Goal: Task Accomplishment & Management: Use online tool/utility

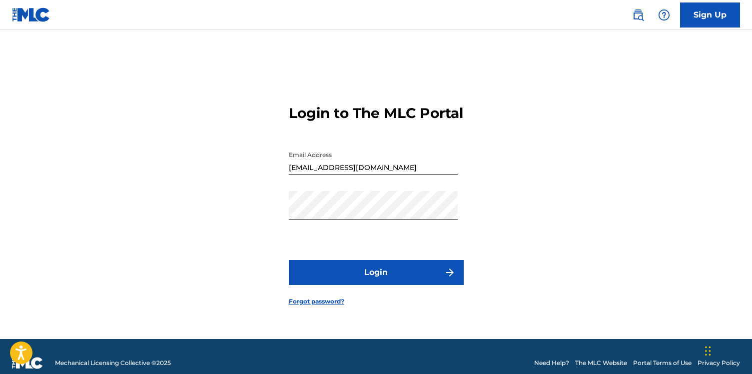
click at [367, 285] on button "Login" at bounding box center [376, 272] width 175 height 25
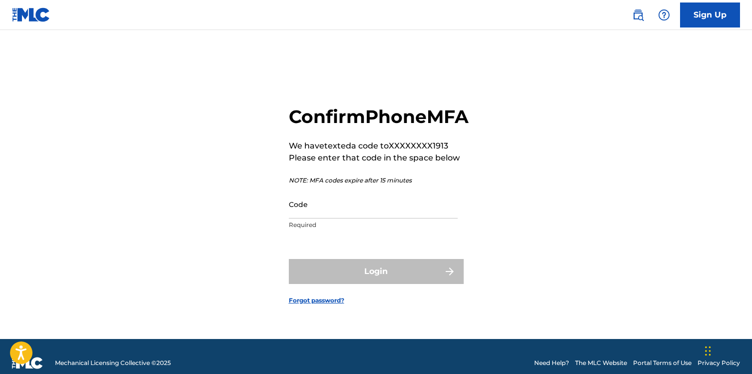
click at [341, 218] on input "Code" at bounding box center [373, 204] width 169 height 28
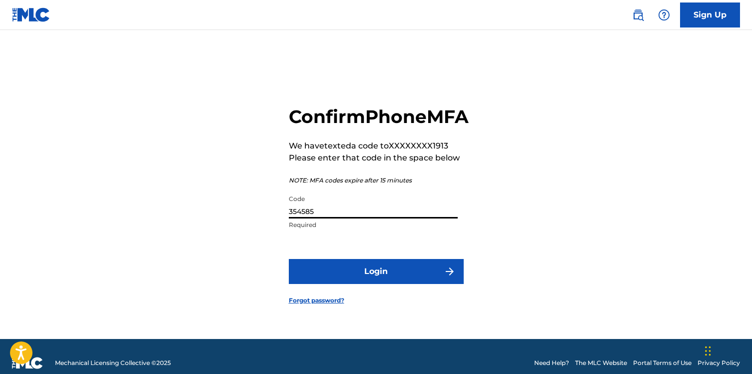
type input "354585"
click at [289, 259] on button "Login" at bounding box center [376, 271] width 175 height 25
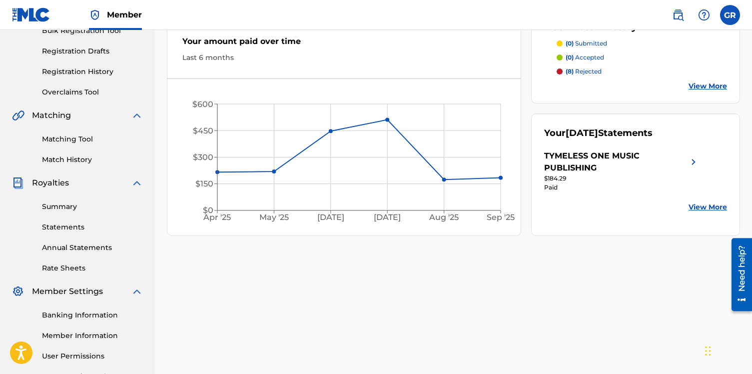
scroll to position [100, 0]
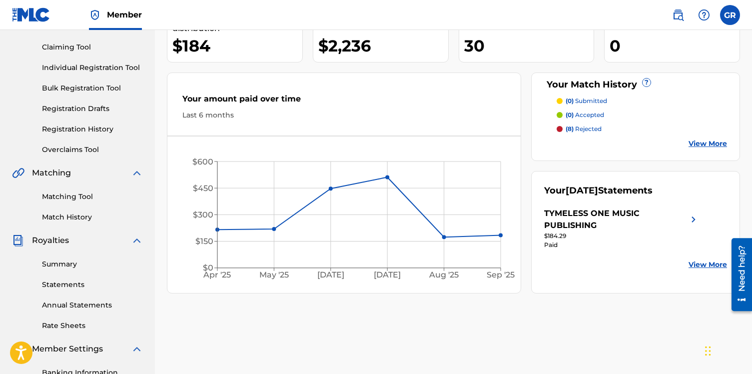
click at [65, 191] on div "Matching Tool Match History" at bounding box center [77, 200] width 131 height 43
click at [80, 196] on link "Matching Tool" at bounding box center [92, 196] width 101 height 10
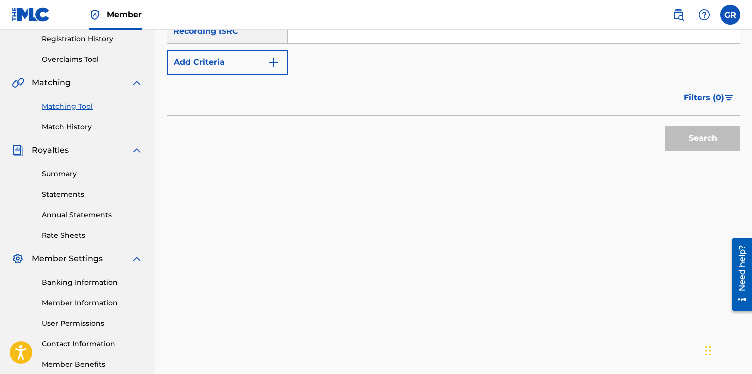
scroll to position [200, 0]
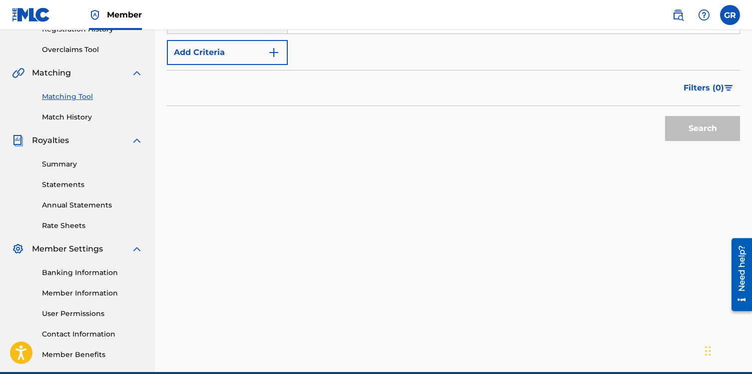
click at [59, 163] on link "Summary" at bounding box center [92, 164] width 101 height 10
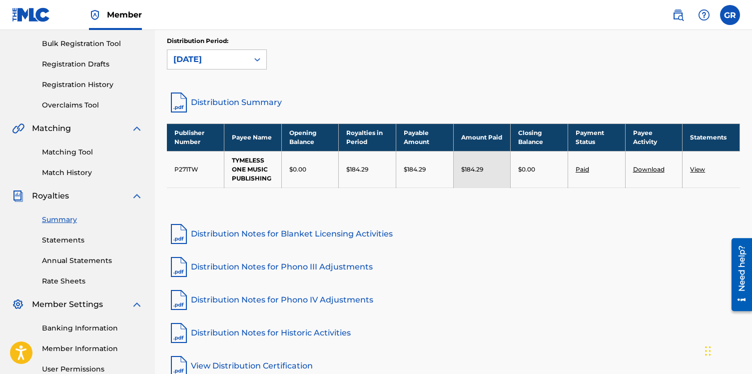
scroll to position [150, 0]
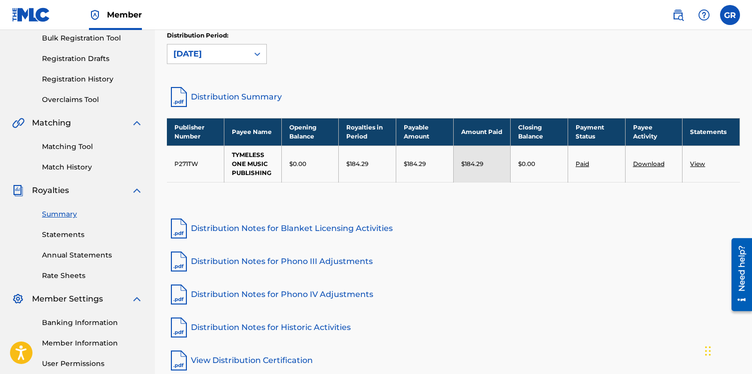
click at [697, 164] on link "View" at bounding box center [697, 163] width 15 height 7
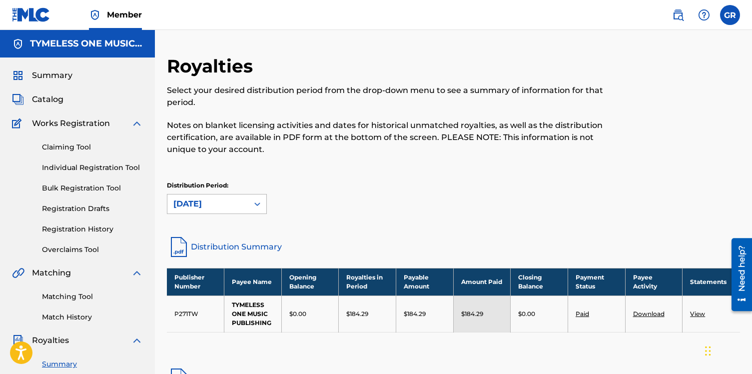
click at [259, 206] on icon at bounding box center [257, 204] width 10 height 10
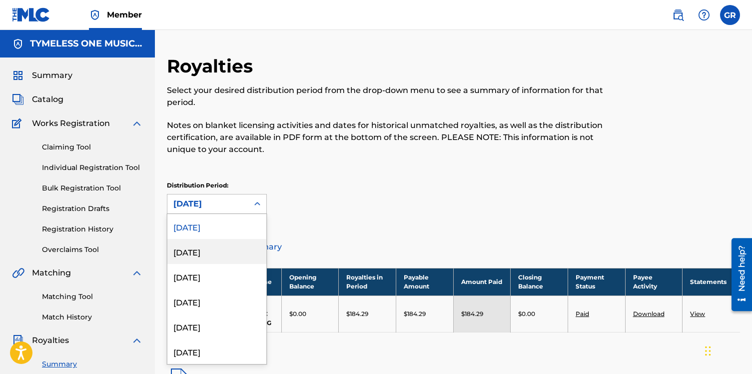
click at [238, 249] on div "[DATE]" at bounding box center [216, 251] width 99 height 25
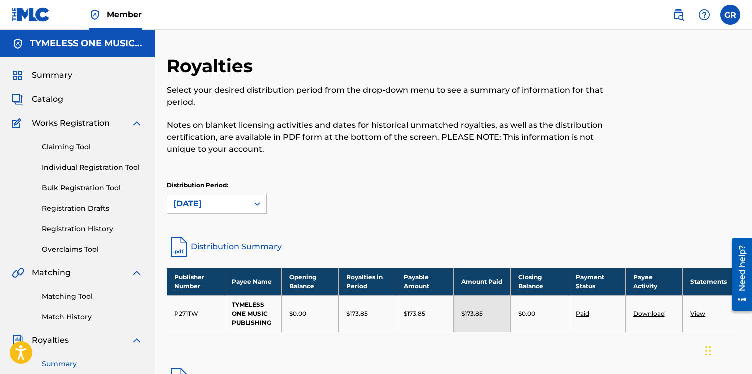
click at [256, 206] on icon at bounding box center [257, 204] width 10 height 10
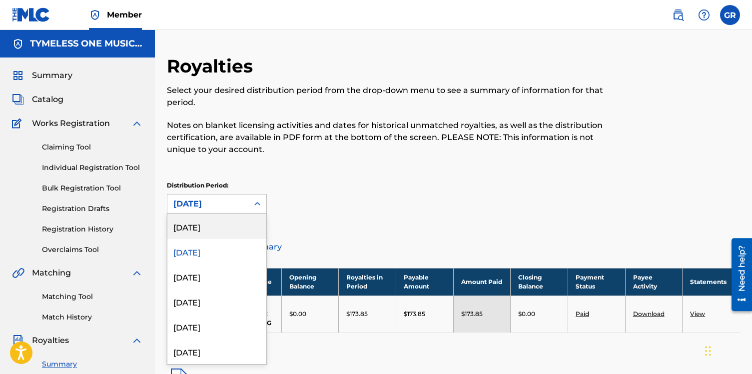
click at [217, 231] on div "[DATE]" at bounding box center [216, 226] width 99 height 25
drag, startPoint x: 256, startPoint y: 206, endPoint x: 246, endPoint y: 220, distance: 17.5
click at [257, 206] on icon at bounding box center [257, 204] width 10 height 10
click at [206, 255] on div "[DATE]" at bounding box center [216, 251] width 99 height 25
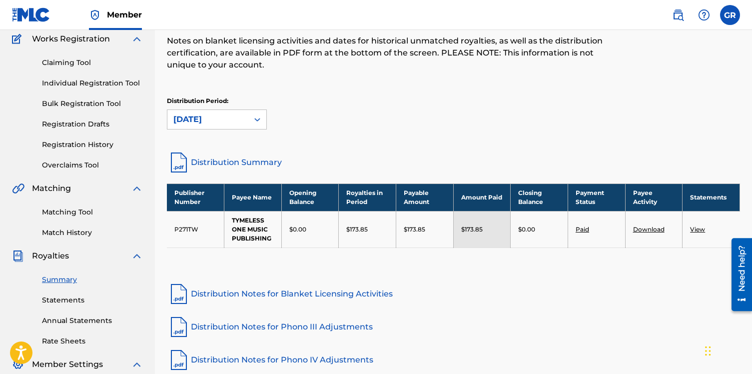
scroll to position [100, 0]
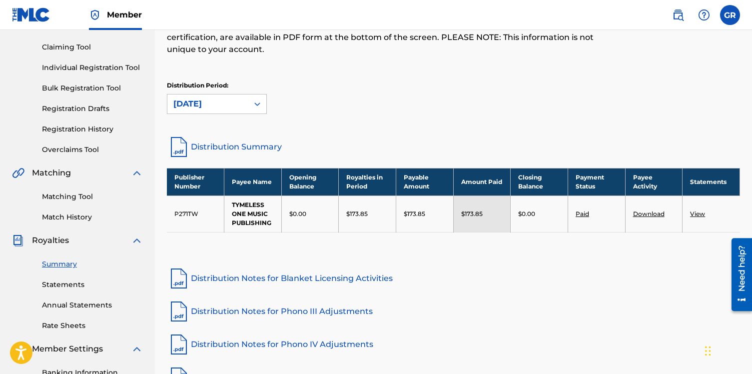
drag, startPoint x: 254, startPoint y: 105, endPoint x: 249, endPoint y: 108, distance: 6.1
click at [253, 105] on icon at bounding box center [257, 104] width 10 height 10
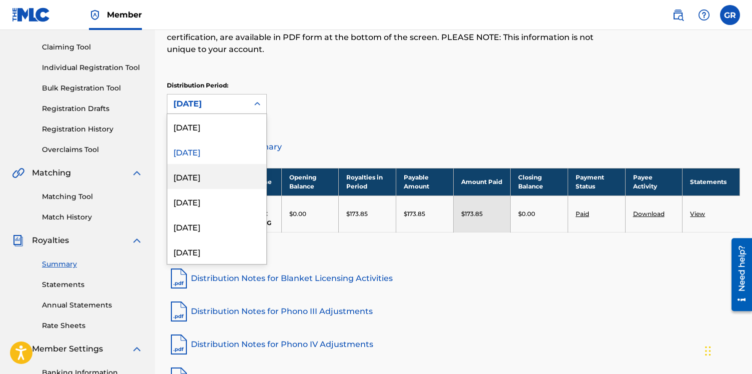
click at [205, 175] on div "[DATE]" at bounding box center [216, 176] width 99 height 25
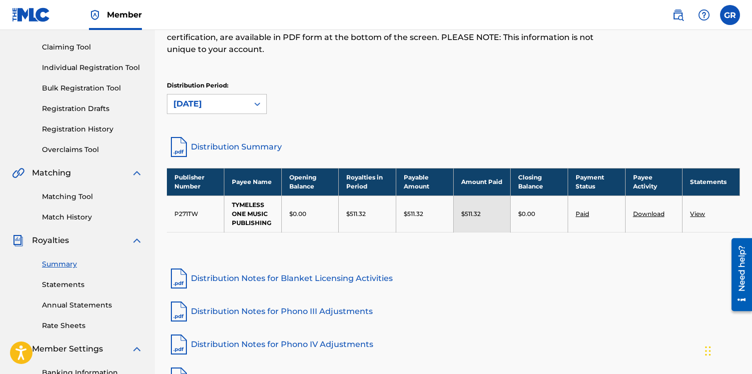
click at [697, 216] on link "View" at bounding box center [697, 213] width 15 height 7
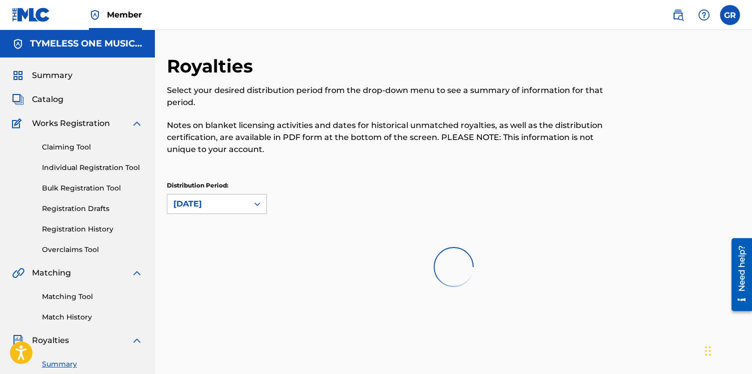
scroll to position [100, 0]
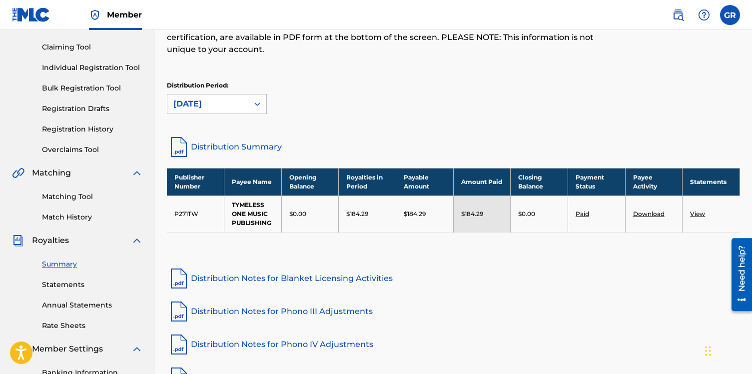
click at [696, 216] on link "View" at bounding box center [697, 213] width 15 height 7
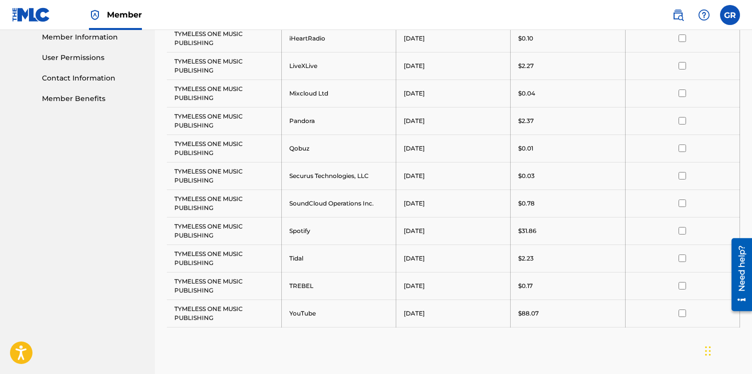
scroll to position [587, 0]
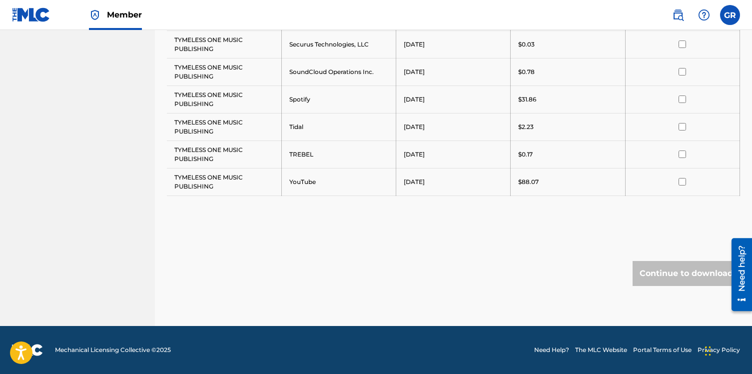
click at [680, 183] on input "checkbox" at bounding box center [681, 181] width 7 height 7
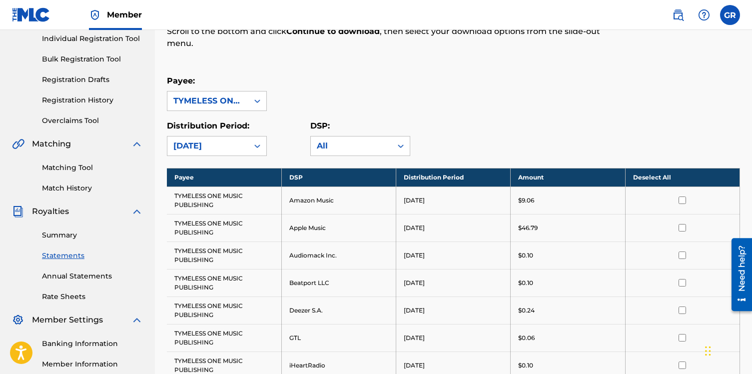
scroll to position [100, 0]
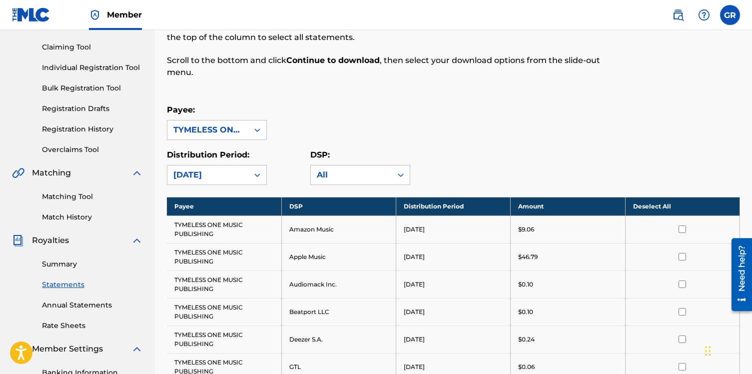
click at [60, 218] on link "Match History" at bounding box center [92, 217] width 101 height 10
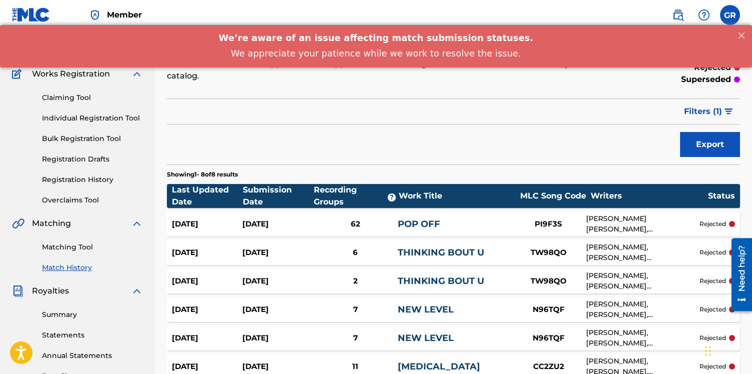
scroll to position [46, 0]
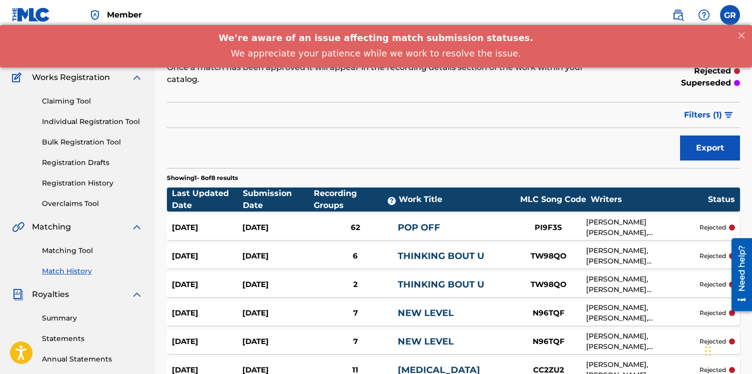
click at [422, 230] on link "POP OFF" at bounding box center [419, 227] width 42 height 11
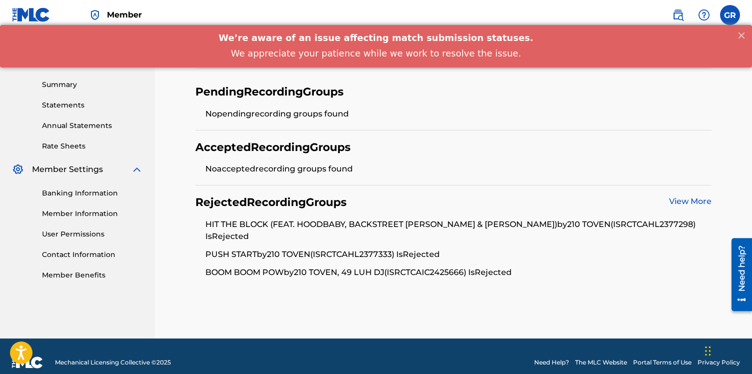
scroll to position [30, 0]
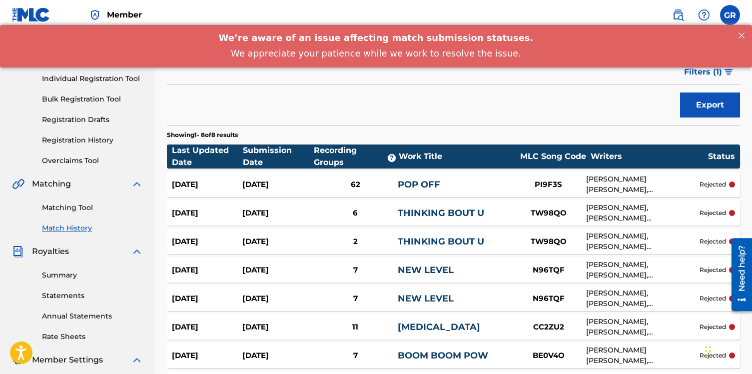
scroll to position [196, 0]
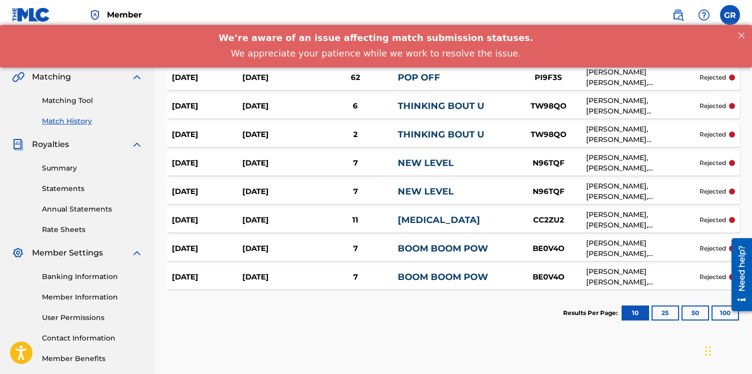
click at [427, 137] on link "THINKING BOUT U" at bounding box center [441, 134] width 86 height 11
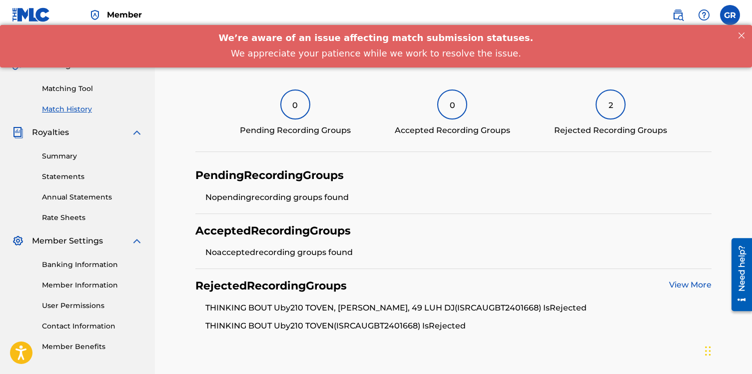
scroll to position [274, 0]
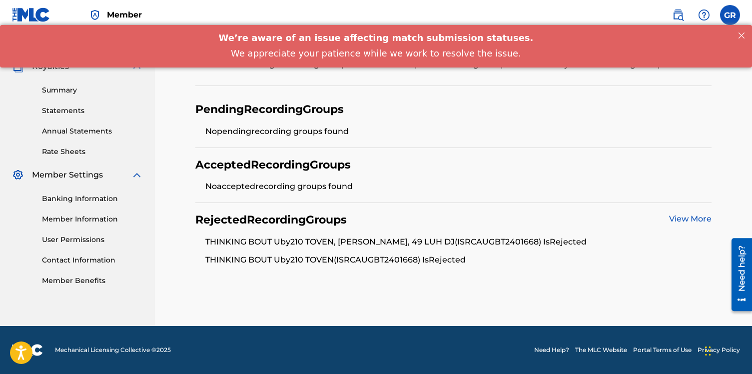
click at [693, 221] on link "View More" at bounding box center [690, 218] width 42 height 9
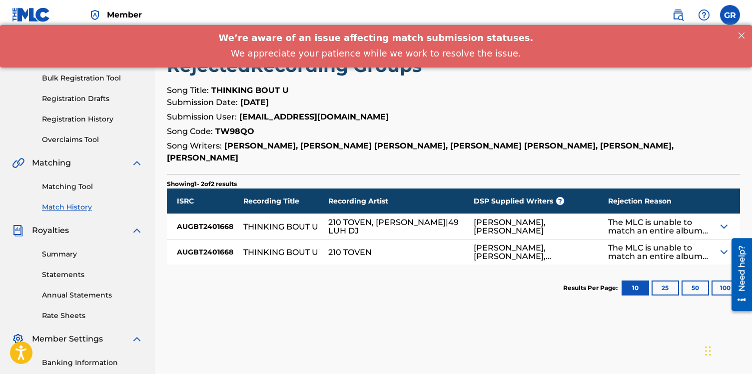
scroll to position [100, 0]
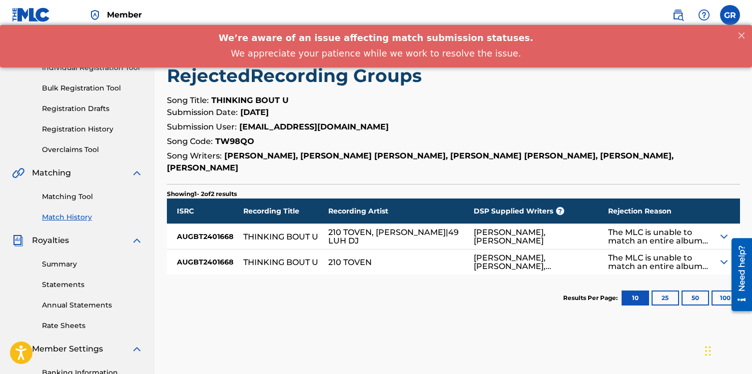
click at [722, 236] on img at bounding box center [724, 236] width 12 height 12
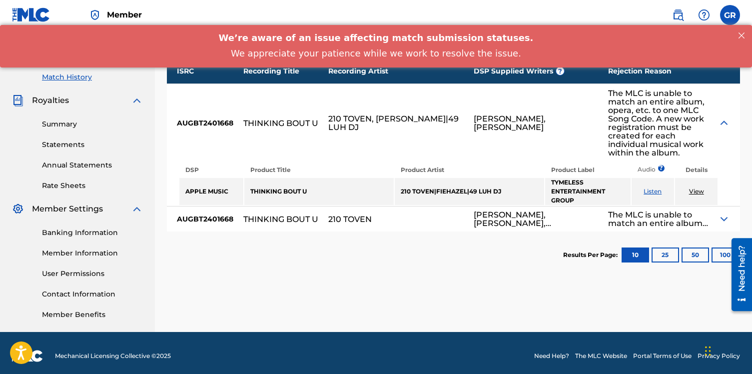
scroll to position [246, 0]
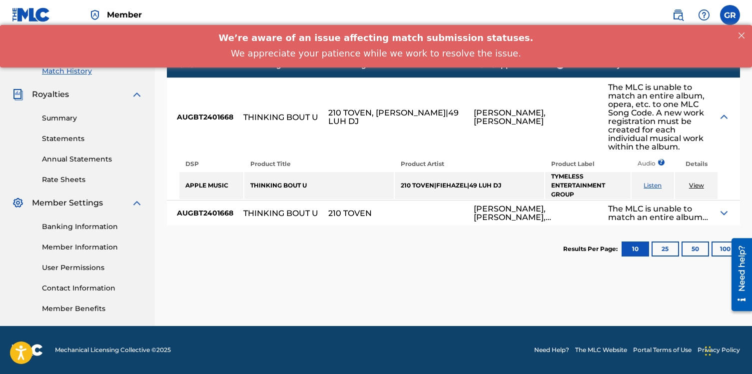
click at [704, 176] on td "View" at bounding box center [696, 185] width 42 height 27
click at [698, 181] on link "View" at bounding box center [696, 184] width 15 height 7
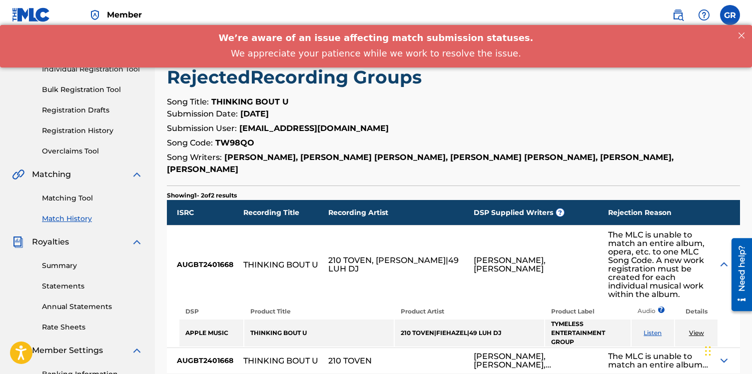
scroll to position [96, 0]
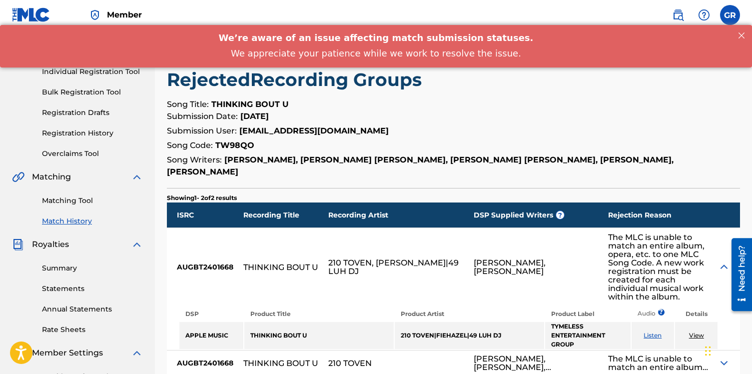
click at [75, 200] on link "Matching Tool" at bounding box center [92, 200] width 101 height 10
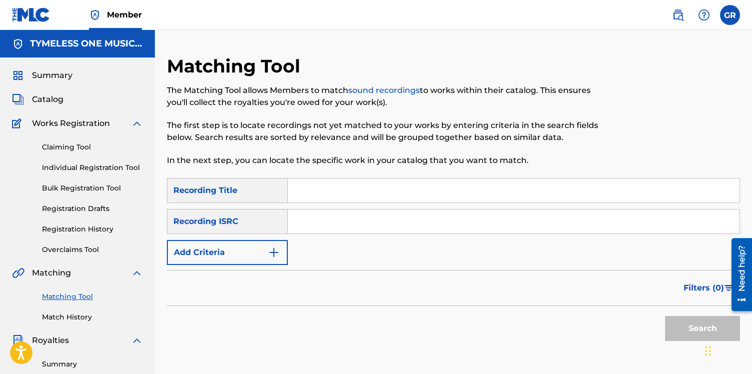
click at [340, 194] on input "Search Form" at bounding box center [514, 190] width 452 height 24
click at [277, 252] on img "Search Form" at bounding box center [274, 252] width 12 height 12
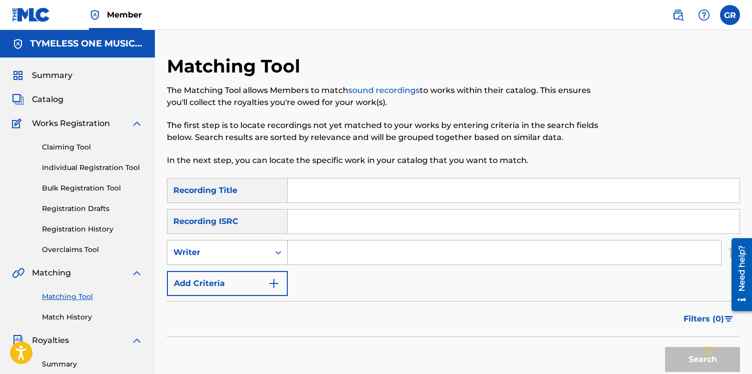
click at [275, 251] on icon "Search Form" at bounding box center [278, 252] width 10 height 10
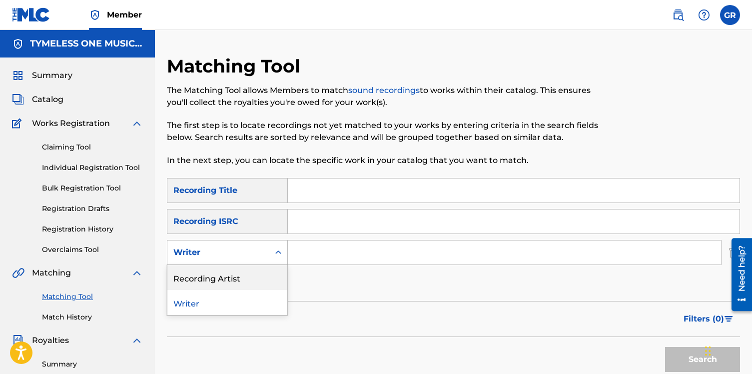
click at [245, 278] on div "Recording Artist" at bounding box center [227, 277] width 120 height 25
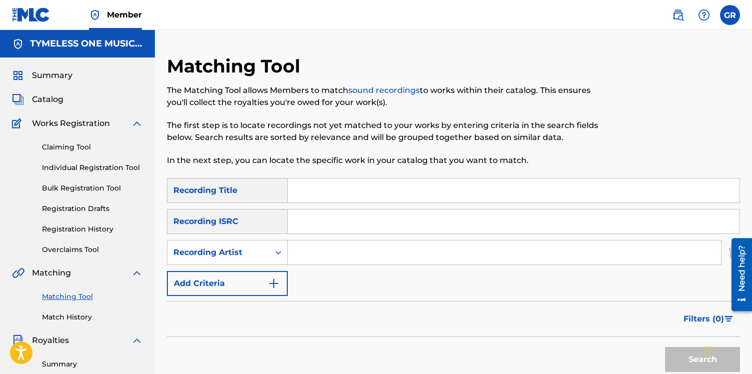
click at [298, 254] on input "Search Form" at bounding box center [504, 252] width 433 height 24
type input "210 Toven"
click at [665, 347] on button "Search" at bounding box center [702, 359] width 75 height 25
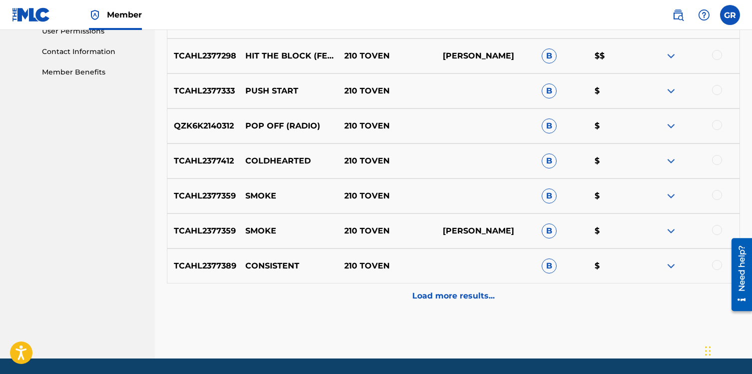
scroll to position [500, 0]
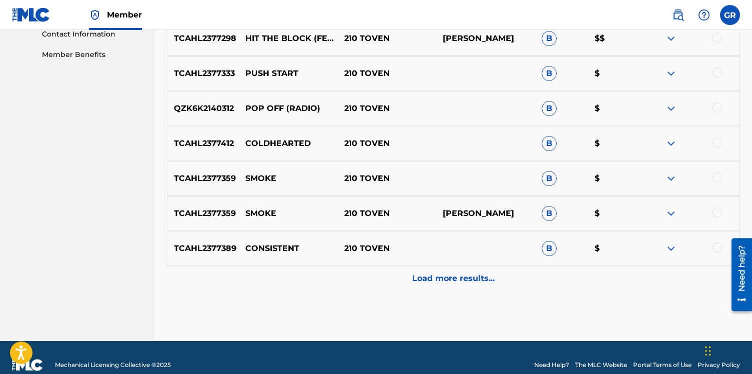
click at [475, 280] on p "Load more results..." at bounding box center [453, 278] width 82 height 12
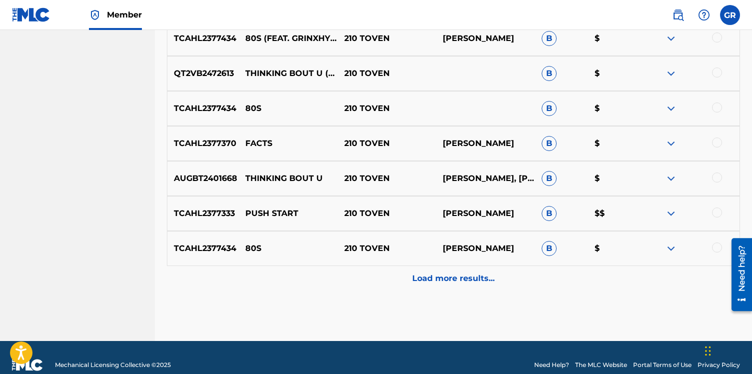
scroll to position [864, 0]
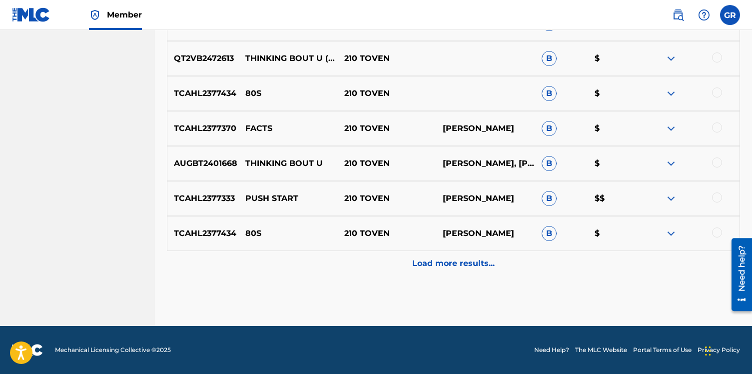
click at [464, 267] on p "Load more results..." at bounding box center [453, 263] width 82 height 12
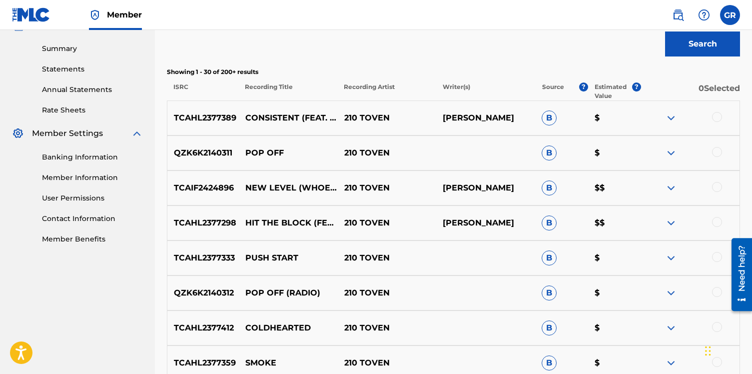
scroll to position [315, 0]
click at [672, 190] on img at bounding box center [671, 188] width 12 height 12
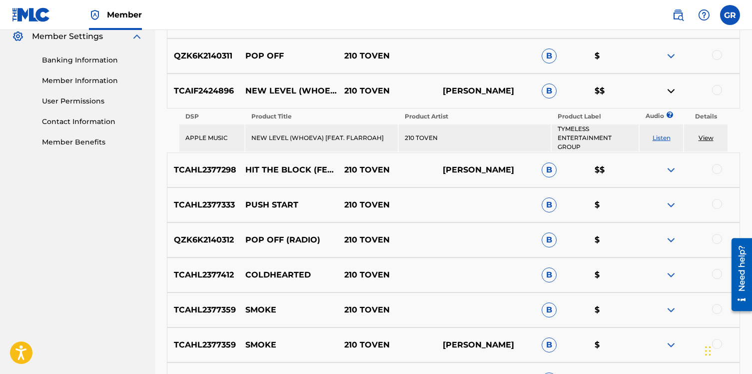
scroll to position [415, 0]
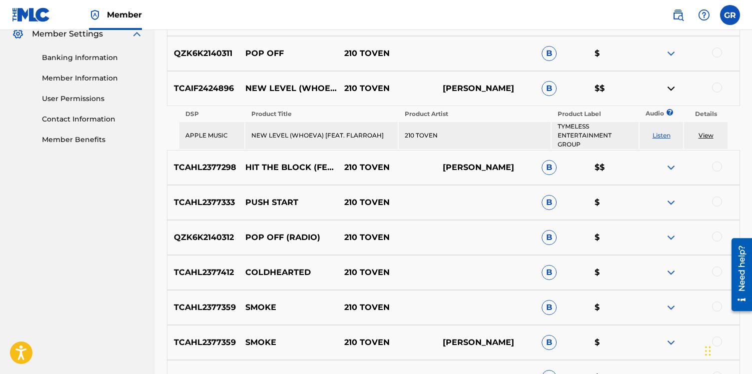
click at [484, 139] on td "210 TOVEN" at bounding box center [475, 135] width 152 height 27
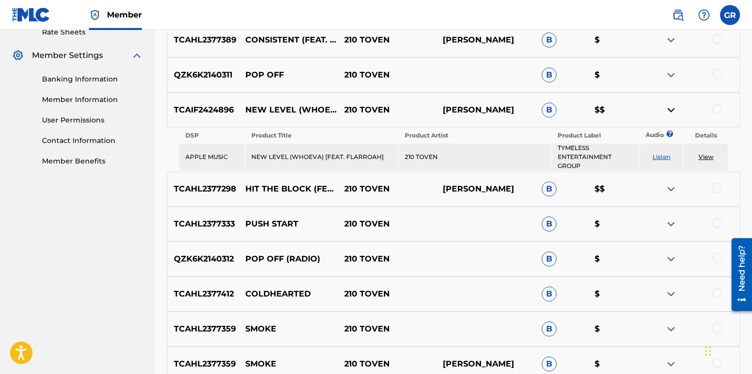
scroll to position [400, 0]
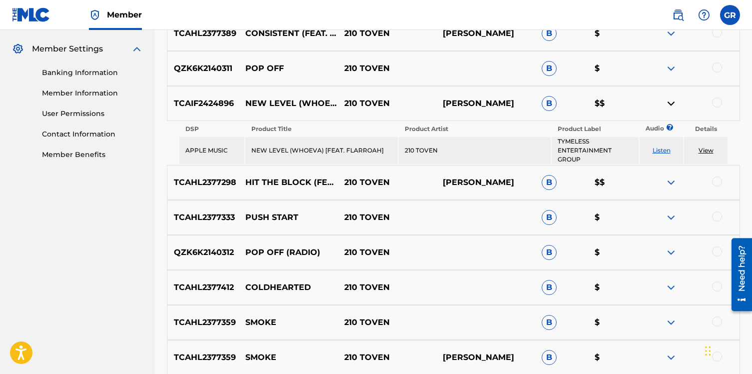
click at [715, 104] on div at bounding box center [717, 102] width 10 height 10
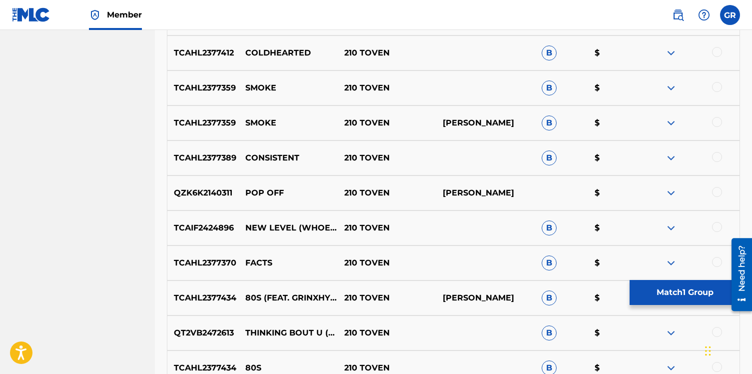
scroll to position [649, 0]
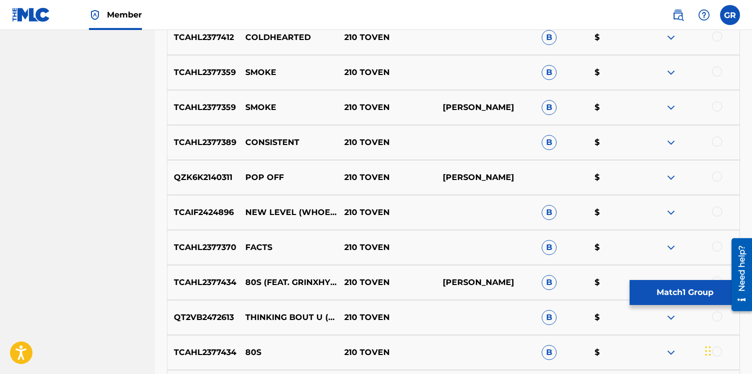
click at [716, 212] on div at bounding box center [717, 211] width 10 height 10
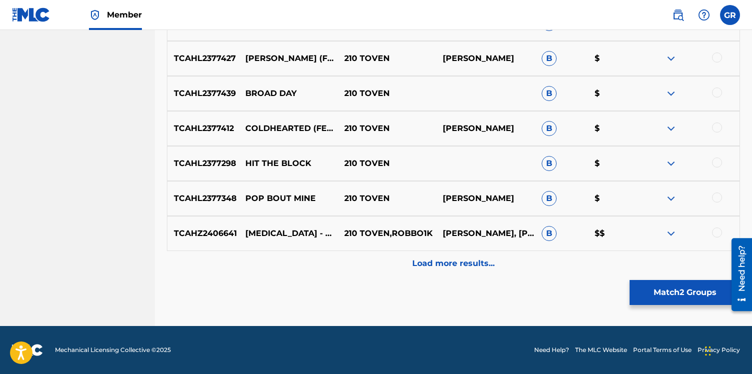
click at [487, 263] on p "Load more results..." at bounding box center [453, 263] width 82 height 12
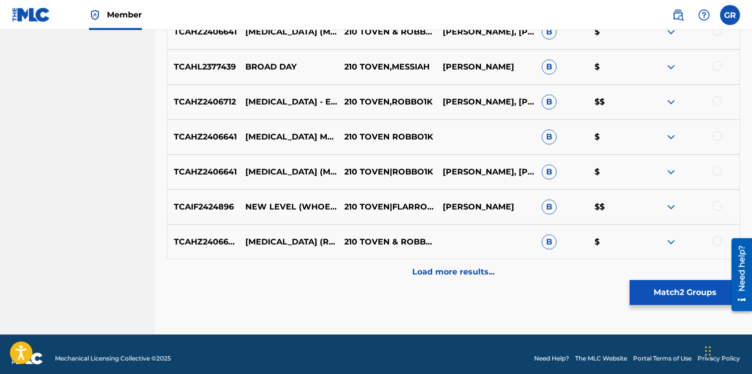
scroll to position [1564, 0]
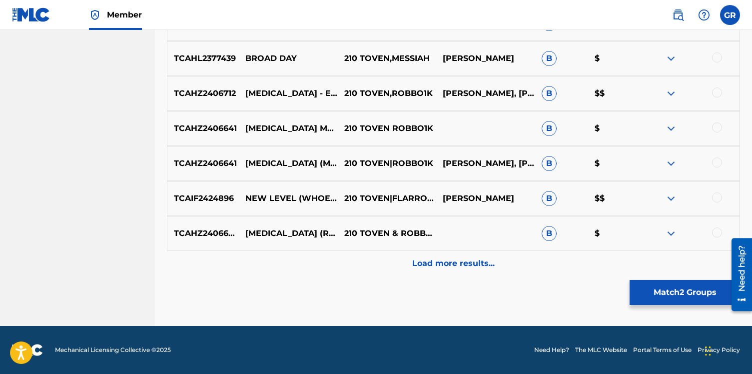
click at [719, 199] on div at bounding box center [717, 197] width 10 height 10
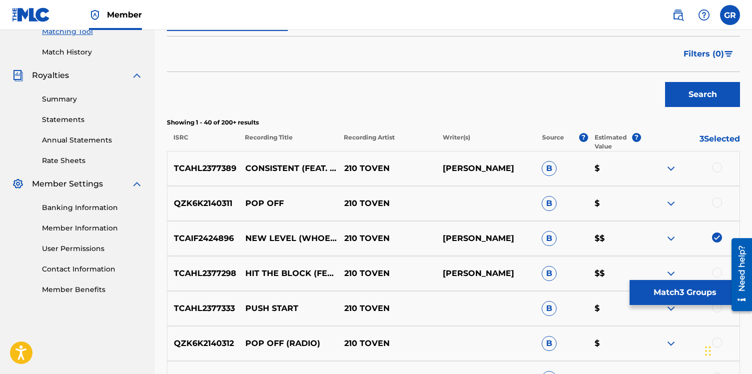
scroll to position [0, 0]
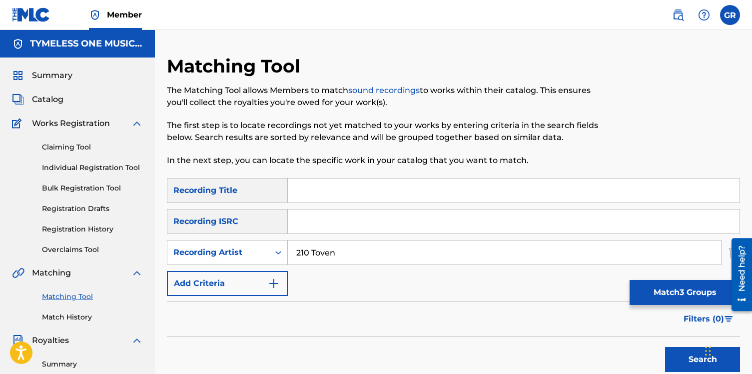
click at [355, 195] on input "Search Form" at bounding box center [514, 190] width 452 height 24
type input "new level"
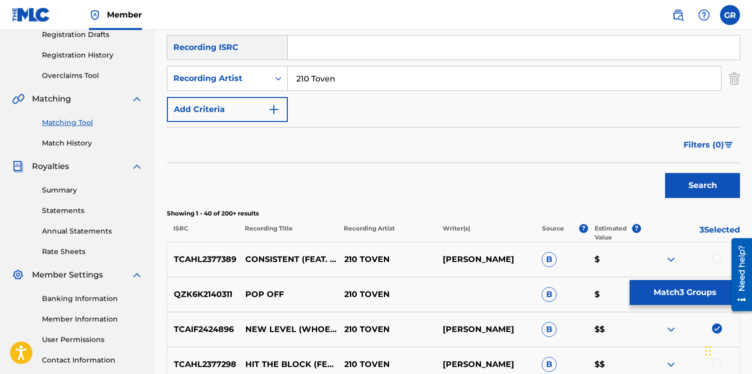
scroll to position [200, 0]
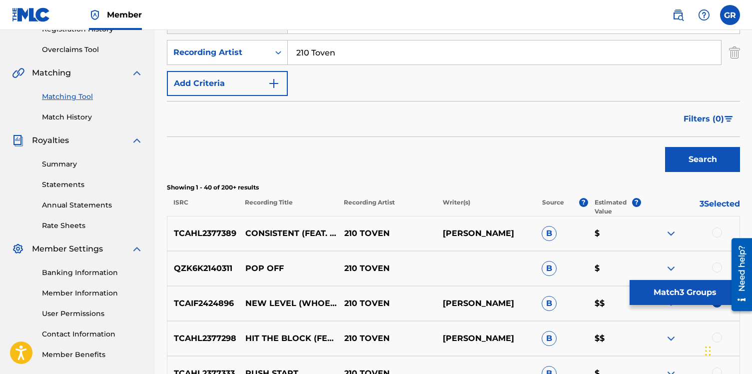
click at [695, 163] on button "Search" at bounding box center [702, 159] width 75 height 25
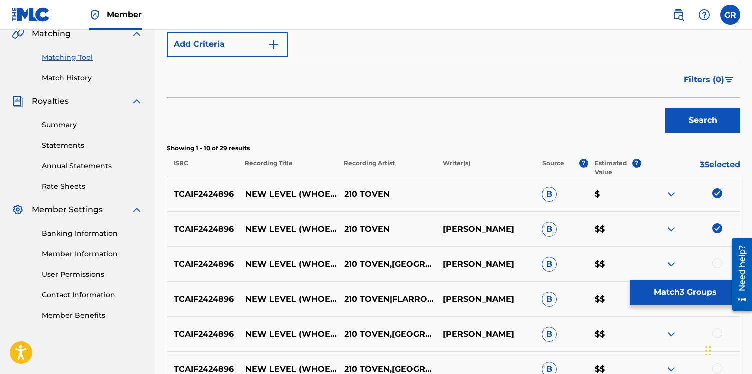
scroll to position [300, 0]
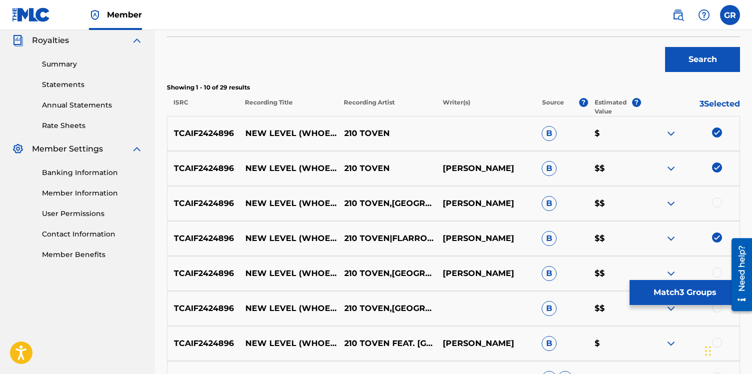
click at [716, 206] on div at bounding box center [717, 202] width 10 height 10
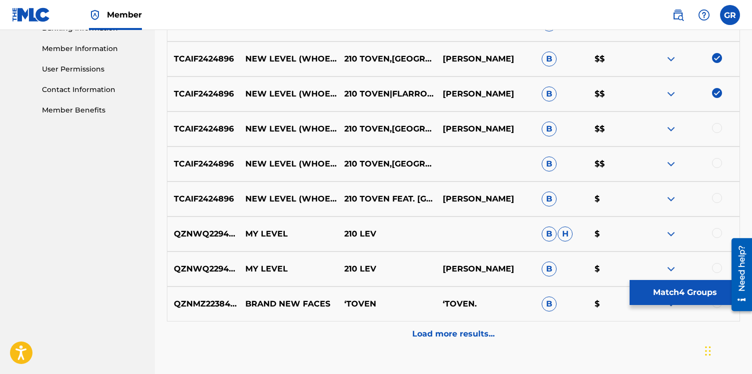
scroll to position [450, 0]
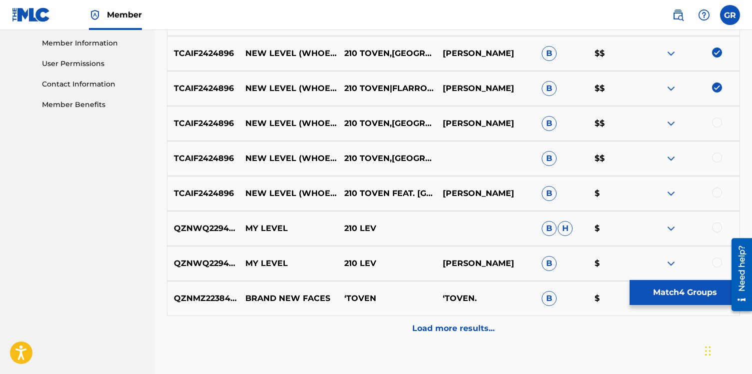
click at [719, 122] on div at bounding box center [717, 122] width 10 height 10
click at [717, 161] on div at bounding box center [717, 157] width 10 height 10
click at [720, 198] on div at bounding box center [689, 193] width 99 height 12
click at [720, 196] on div at bounding box center [717, 192] width 10 height 10
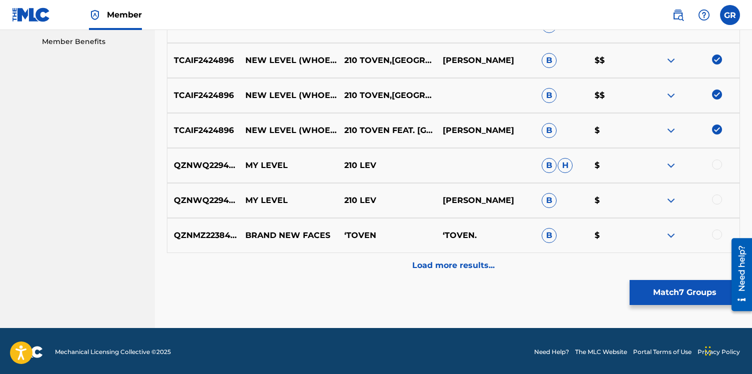
scroll to position [515, 0]
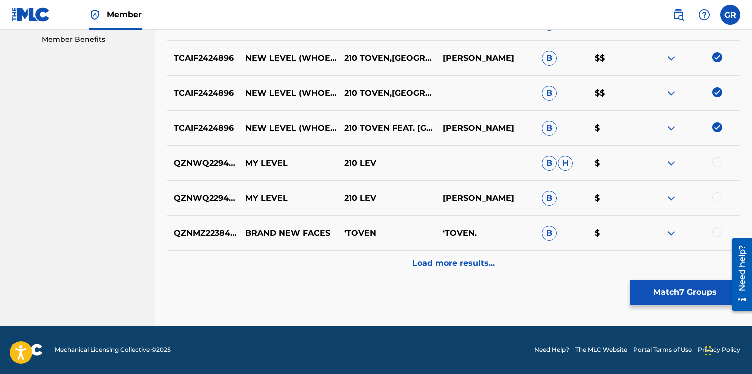
click at [461, 259] on p "Load more results..." at bounding box center [453, 263] width 82 height 12
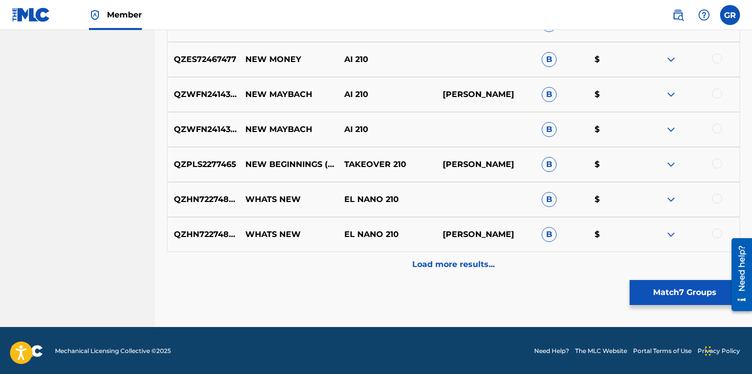
scroll to position [864, 0]
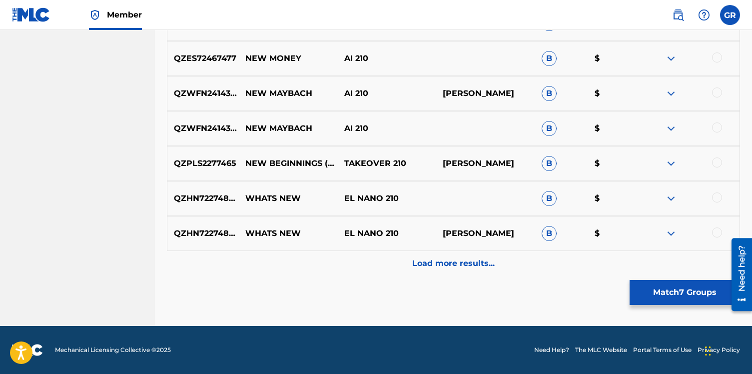
click at [459, 266] on p "Load more results..." at bounding box center [453, 263] width 82 height 12
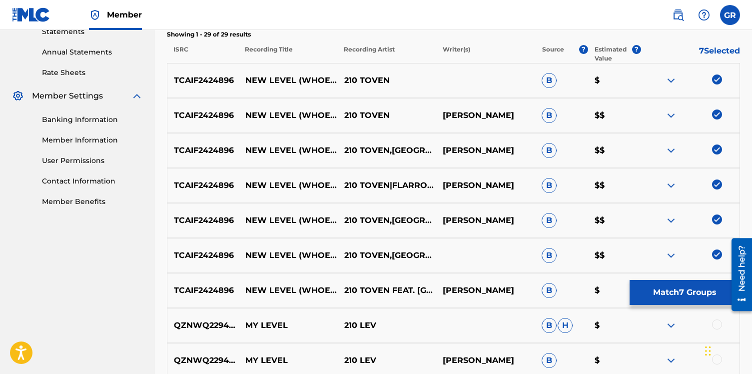
scroll to position [355, 0]
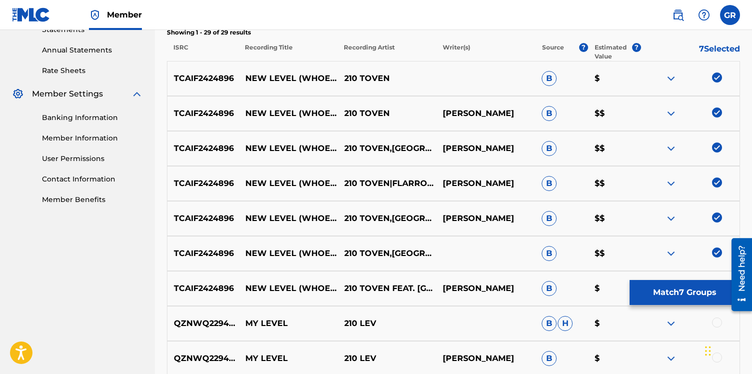
click at [682, 293] on button "Match 7 Groups" at bounding box center [684, 292] width 110 height 25
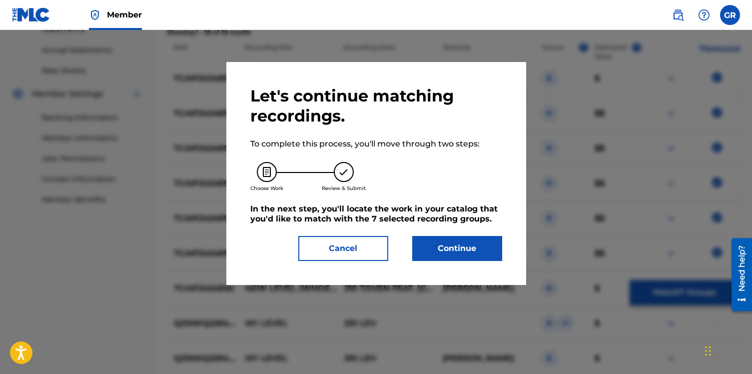
click at [466, 242] on button "Continue" at bounding box center [457, 248] width 90 height 25
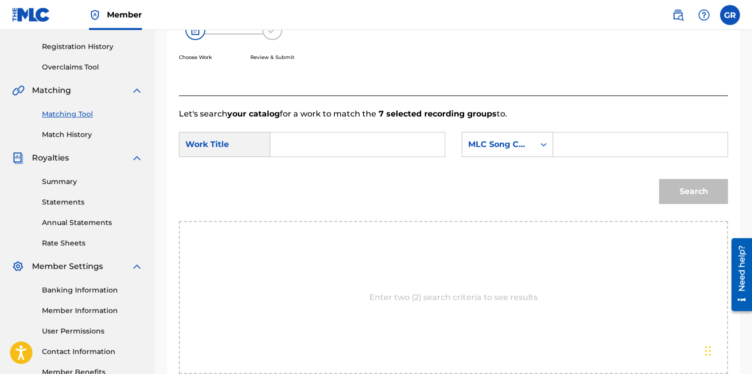
scroll to position [192, 0]
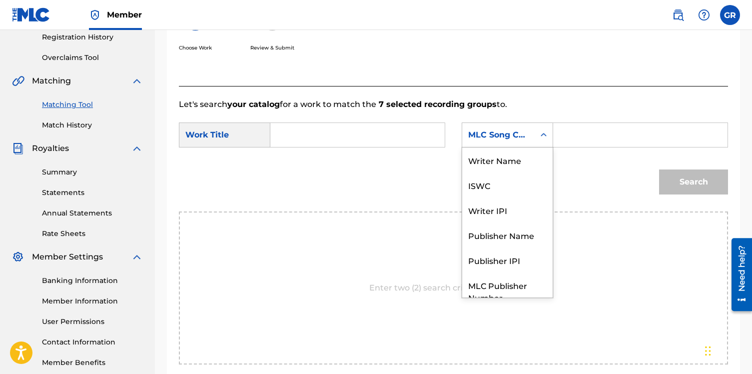
click at [544, 134] on icon "Search Form" at bounding box center [543, 135] width 10 height 10
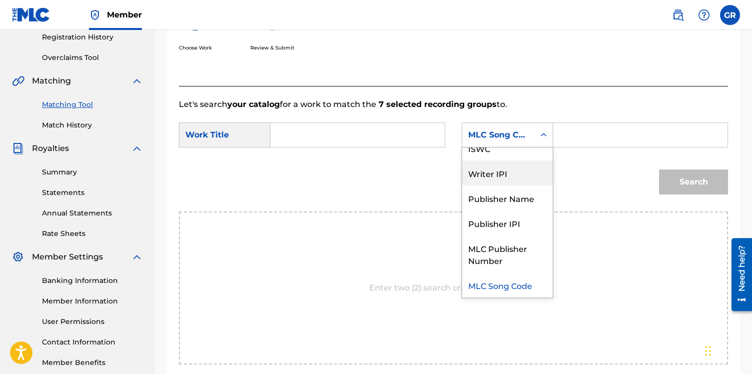
scroll to position [0, 0]
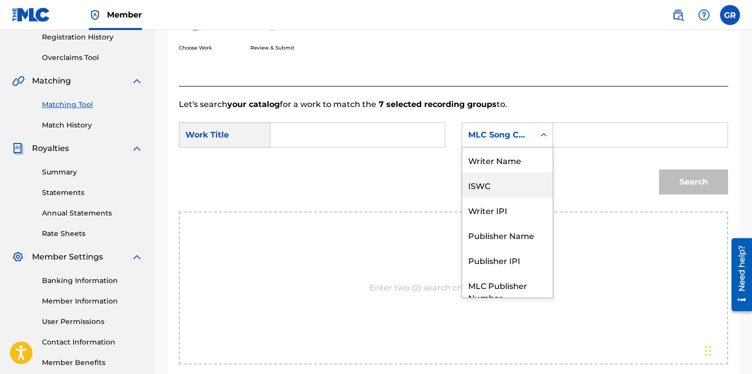
click at [348, 143] on input "Search Form" at bounding box center [357, 135] width 157 height 24
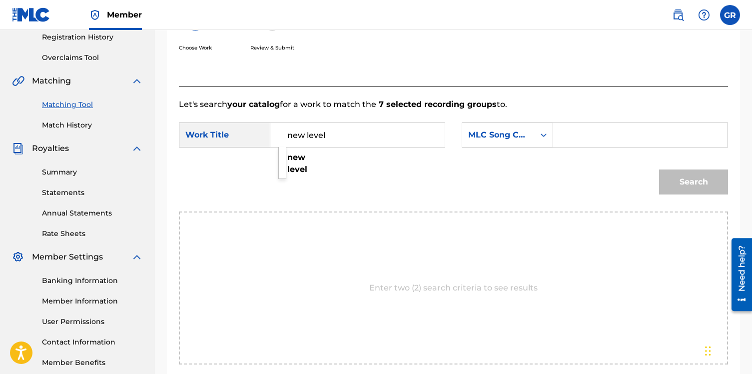
type input "new level"
click at [382, 160] on div "Search" at bounding box center [453, 185] width 549 height 52
click at [580, 130] on input "Search Form" at bounding box center [639, 135] width 157 height 24
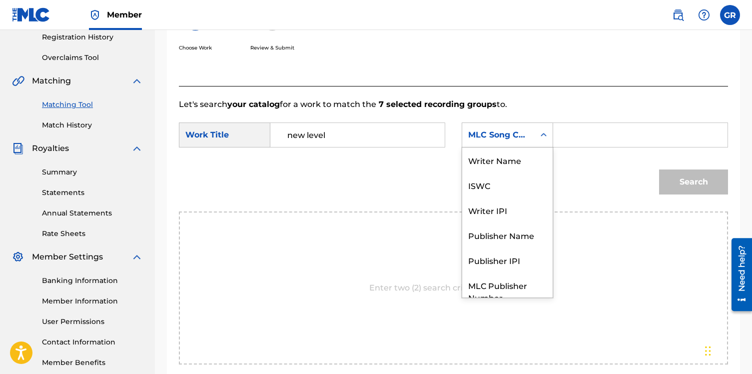
click at [547, 132] on icon "Search Form" at bounding box center [543, 135] width 10 height 10
drag, startPoint x: 505, startPoint y: 161, endPoint x: 510, endPoint y: 156, distance: 7.4
click at [505, 161] on div "Writer Name" at bounding box center [507, 159] width 90 height 25
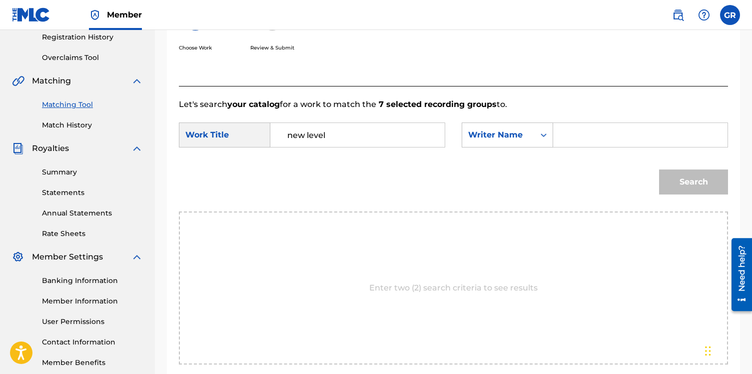
click at [598, 137] on input "Search Form" at bounding box center [639, 135] width 157 height 24
type input "[PERSON_NAME]"
click at [659, 169] on button "Search" at bounding box center [693, 181] width 69 height 25
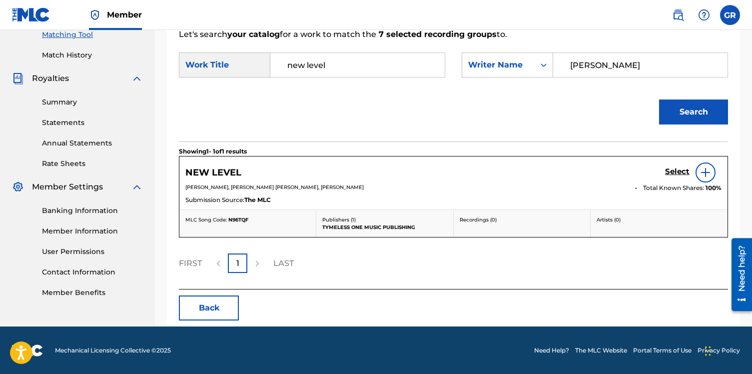
scroll to position [262, 0]
click at [706, 167] on img at bounding box center [705, 172] width 12 height 12
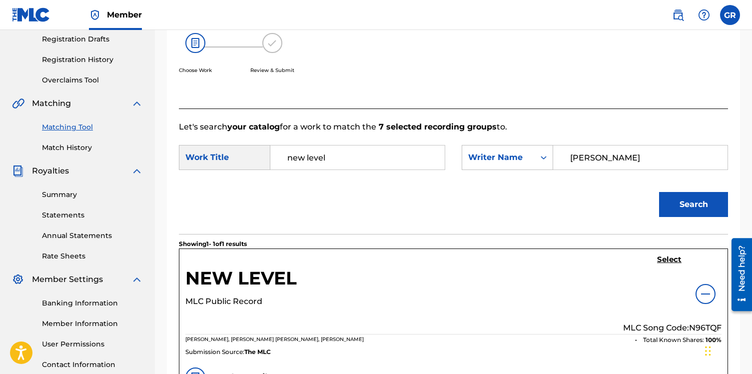
scroll to position [165, 0]
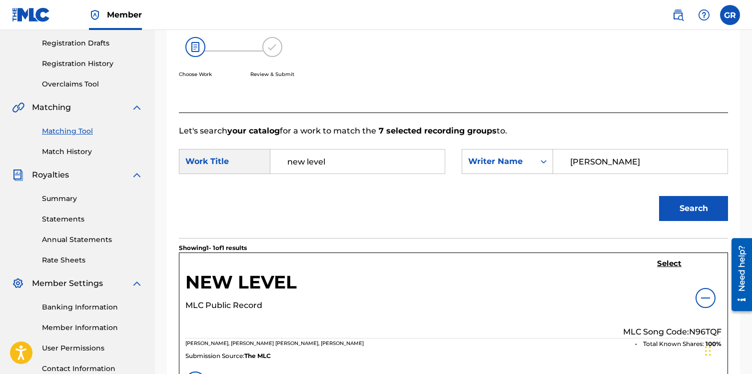
click at [668, 265] on h5 "Select" at bounding box center [669, 263] width 24 height 9
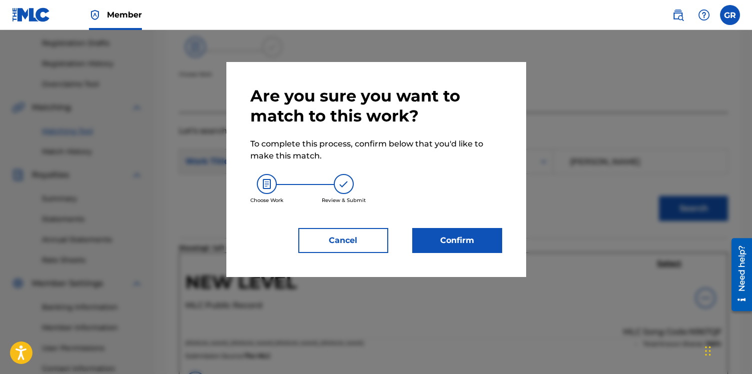
click at [465, 235] on button "Confirm" at bounding box center [457, 240] width 90 height 25
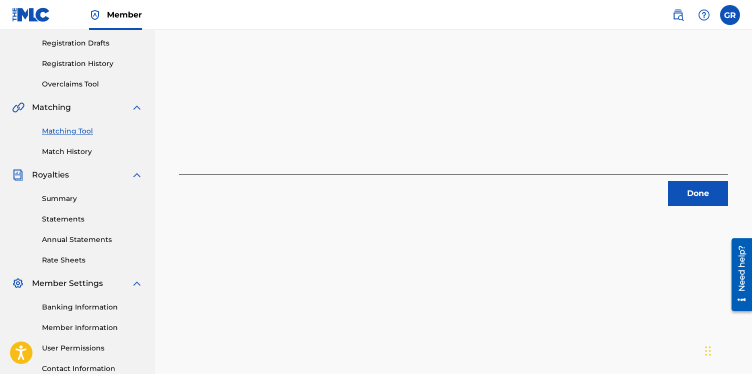
click at [707, 193] on button "Done" at bounding box center [698, 193] width 60 height 25
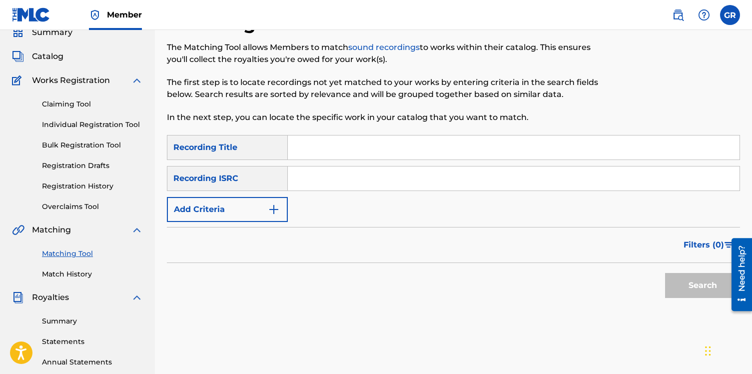
scroll to position [65, 0]
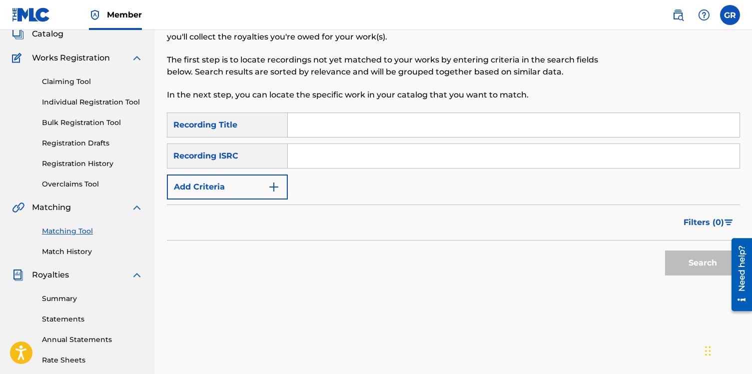
click at [77, 252] on link "Match History" at bounding box center [92, 251] width 101 height 10
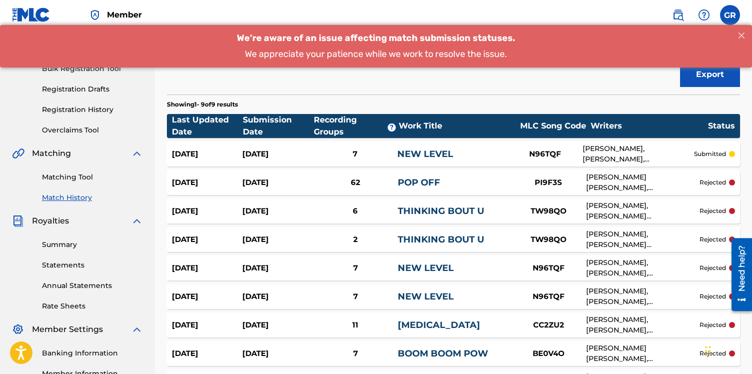
scroll to position [150, 0]
